Goal: Transaction & Acquisition: Purchase product/service

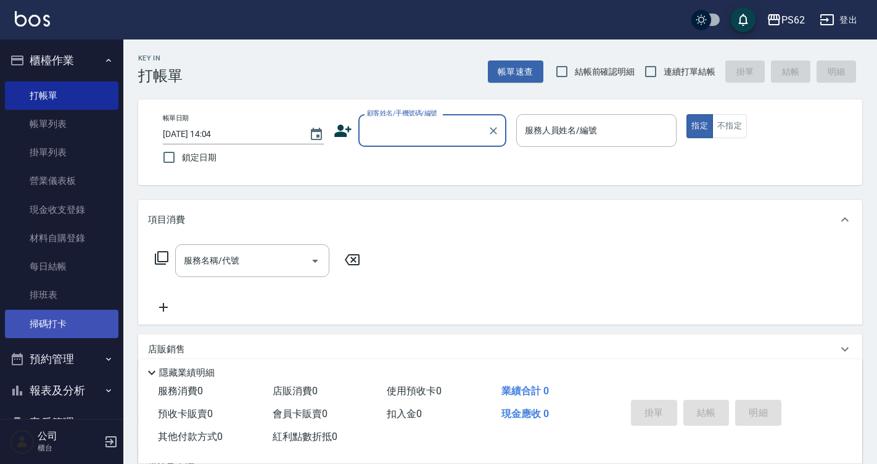
click at [56, 313] on link "掃碼打卡" at bounding box center [61, 323] width 113 height 28
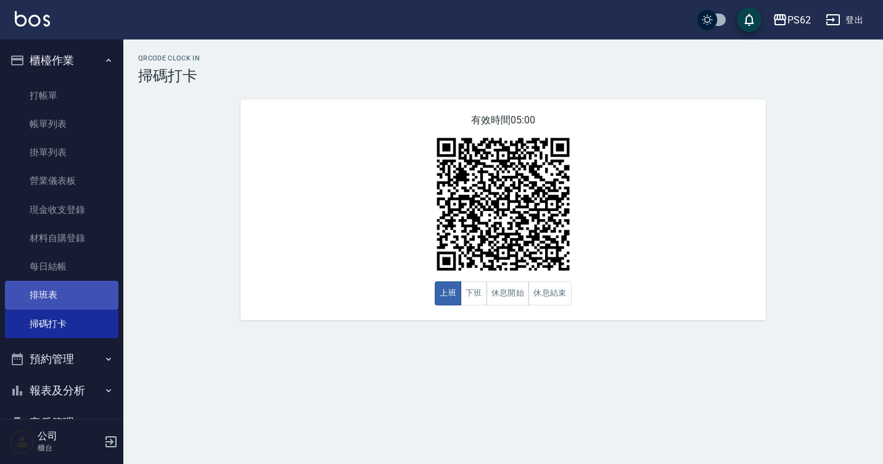
click at [81, 293] on link "排班表" at bounding box center [61, 294] width 113 height 28
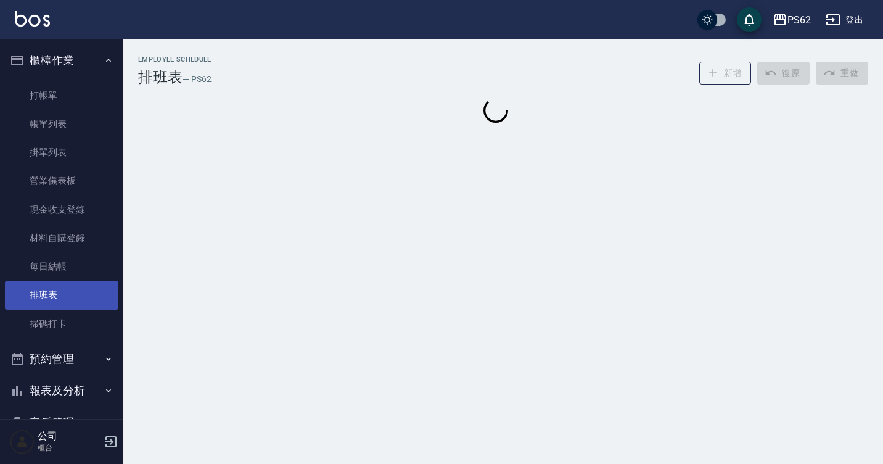
click at [81, 293] on link "排班表" at bounding box center [61, 294] width 113 height 28
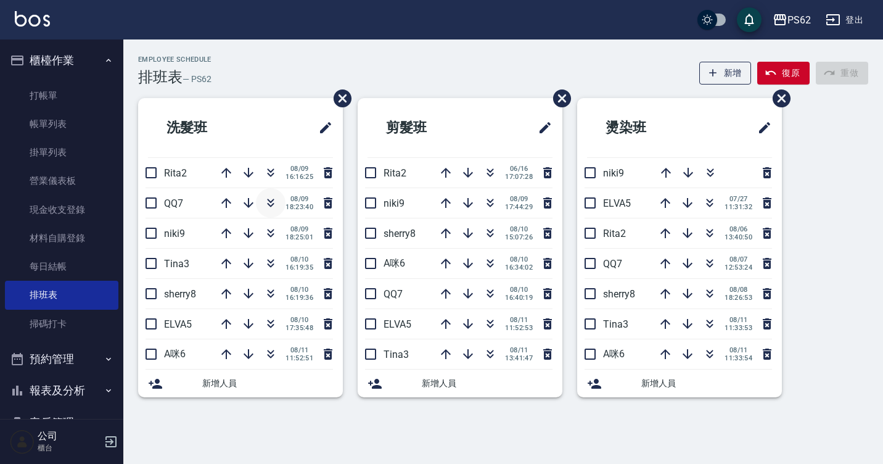
click at [274, 205] on icon "button" at bounding box center [270, 202] width 15 height 15
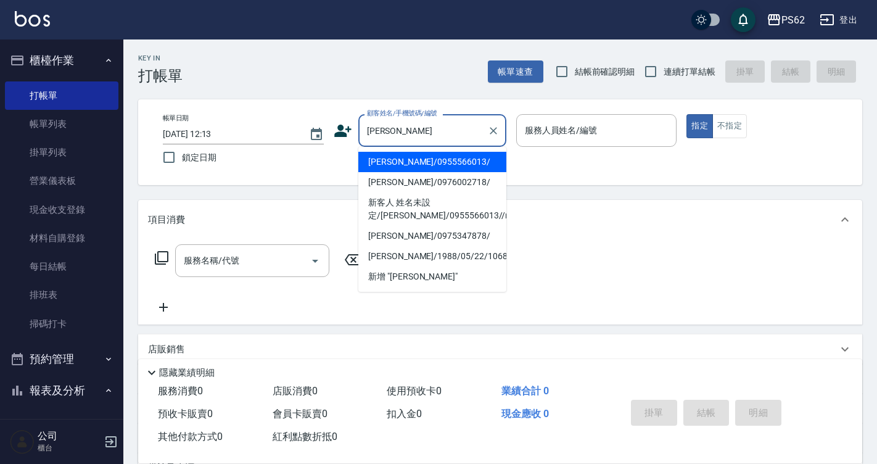
type input "陳郁棻/0955566013/"
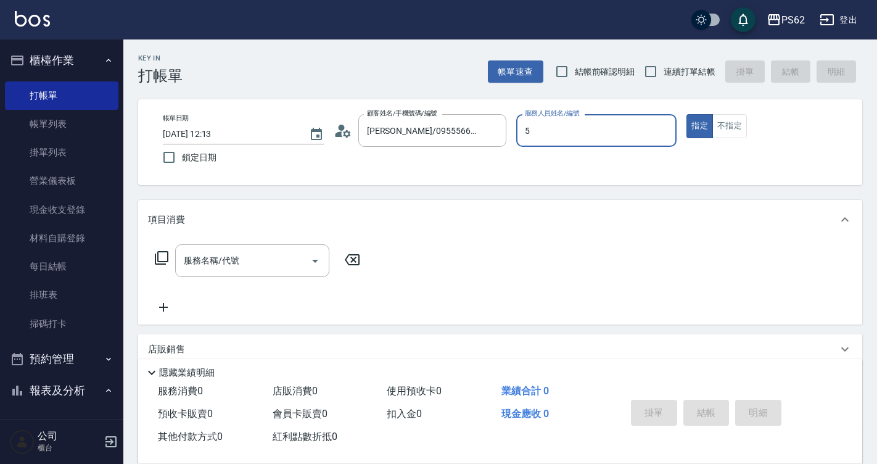
type input "ELVA-5"
type button "true"
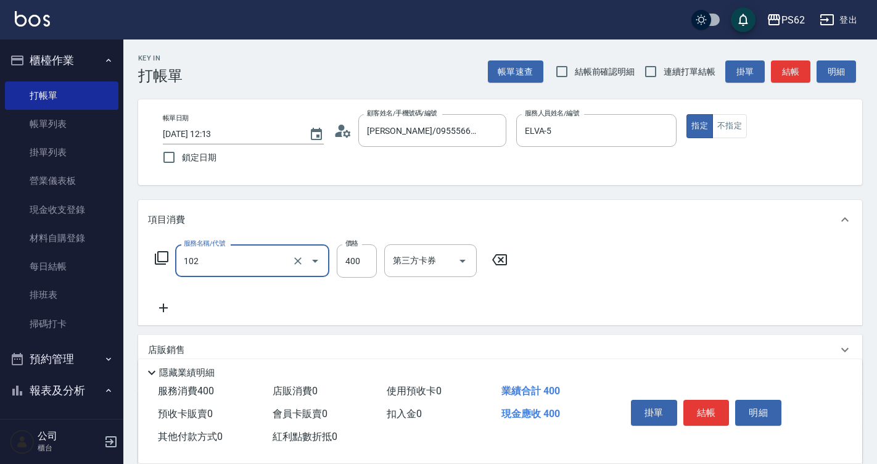
type input "精油洗髮(102)"
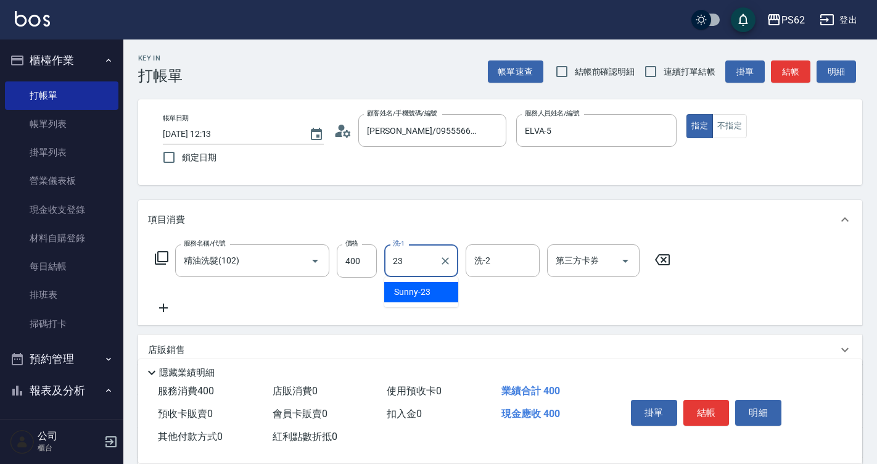
type input "Sunny-23"
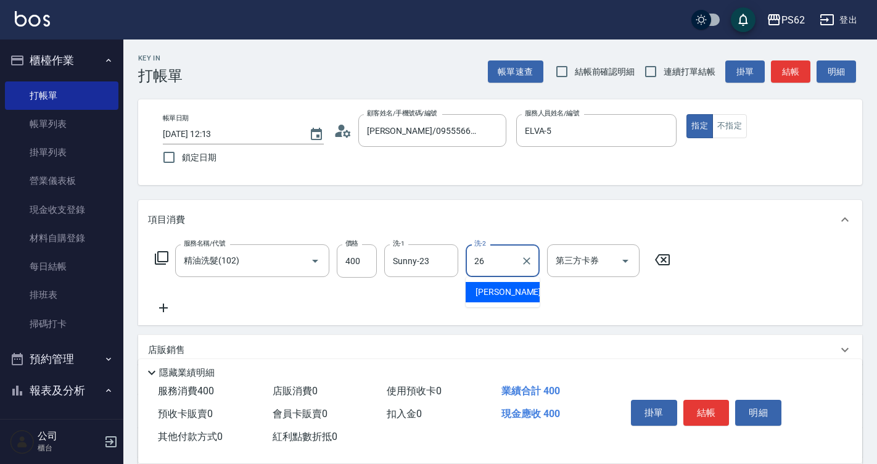
type input "小欣-26"
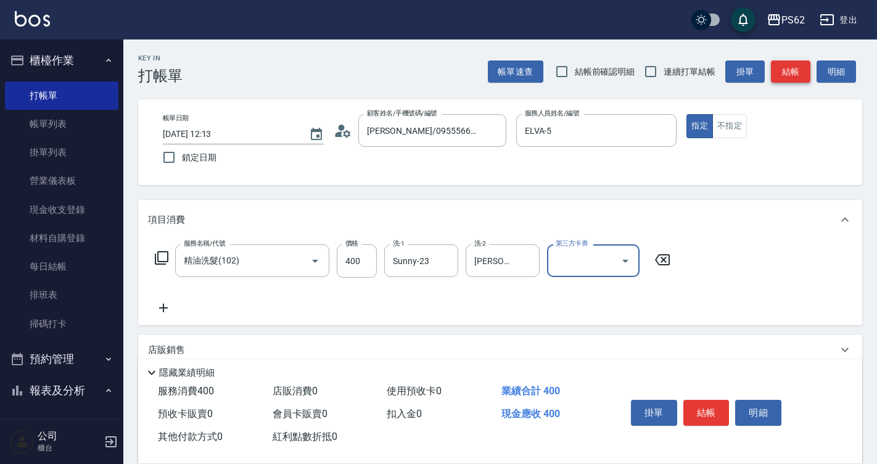
click at [799, 70] on button "結帳" at bounding box center [789, 71] width 39 height 23
